Goal: Transaction & Acquisition: Purchase product/service

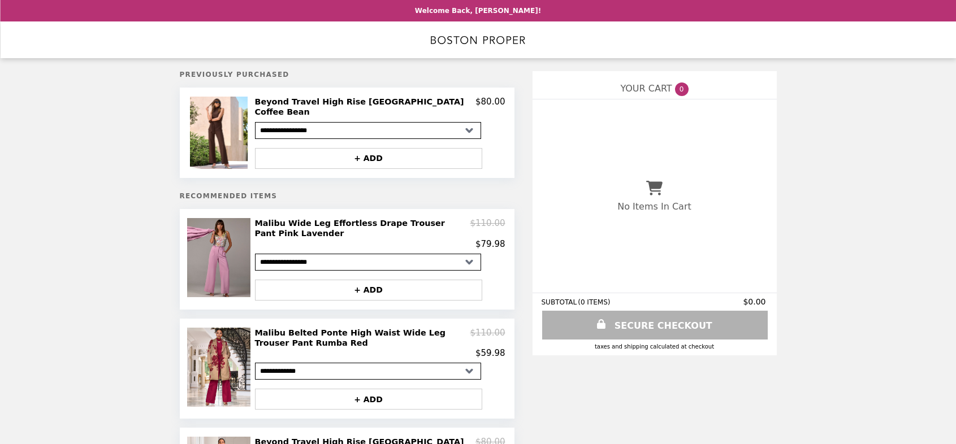
select select "**********"
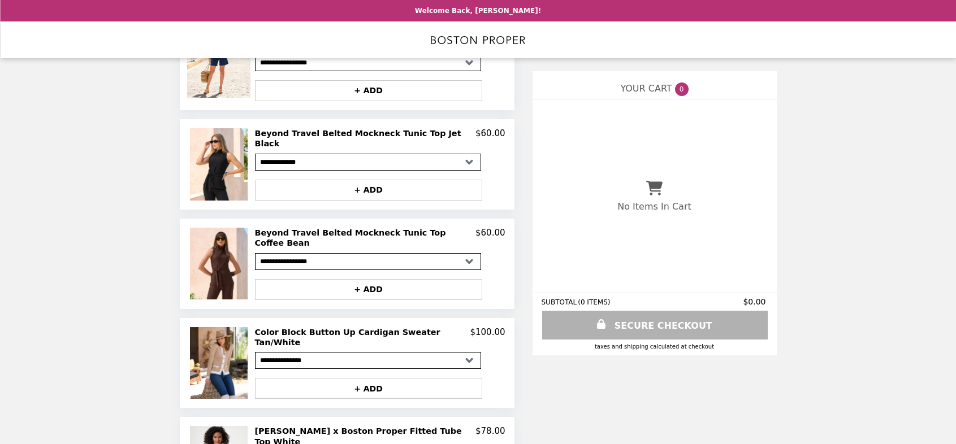
scroll to position [721, 0]
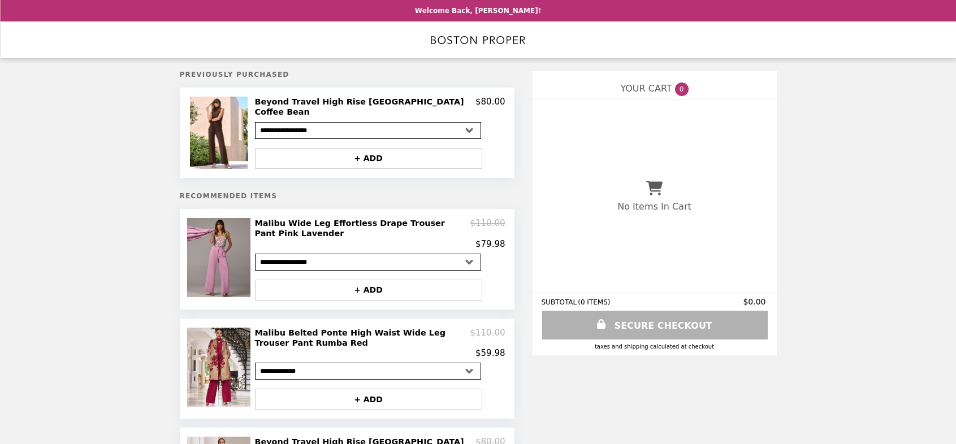
select select "**********"
